Goal: Navigation & Orientation: Find specific page/section

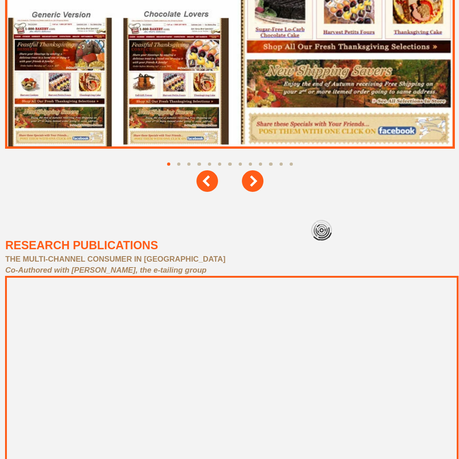
scroll to position [4130, 0]
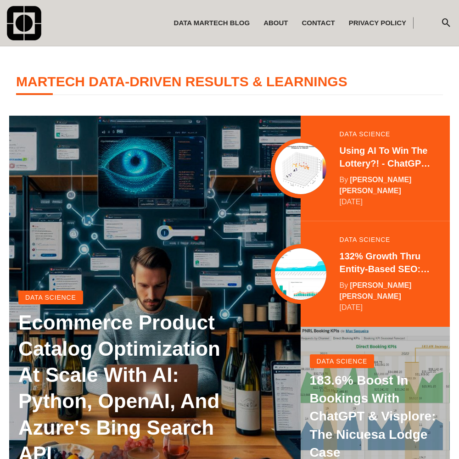
scroll to position [182, 0]
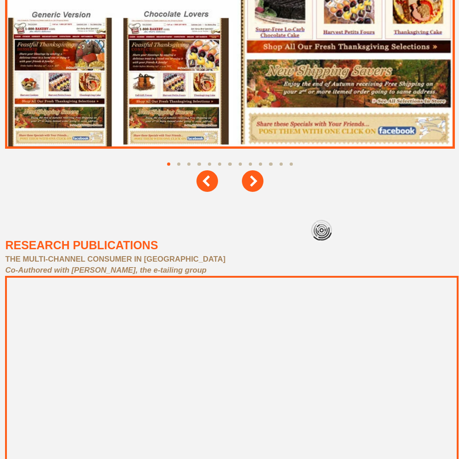
scroll to position [4130, 0]
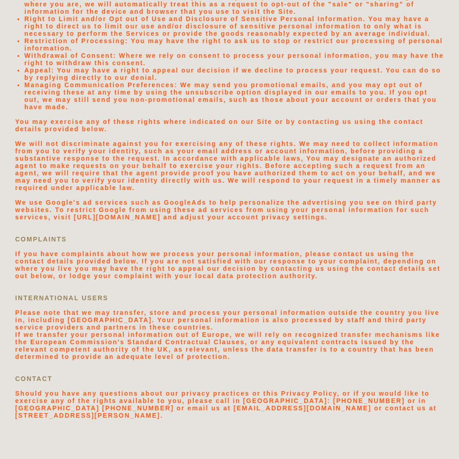
scroll to position [1950, 0]
